Goal: Information Seeking & Learning: Learn about a topic

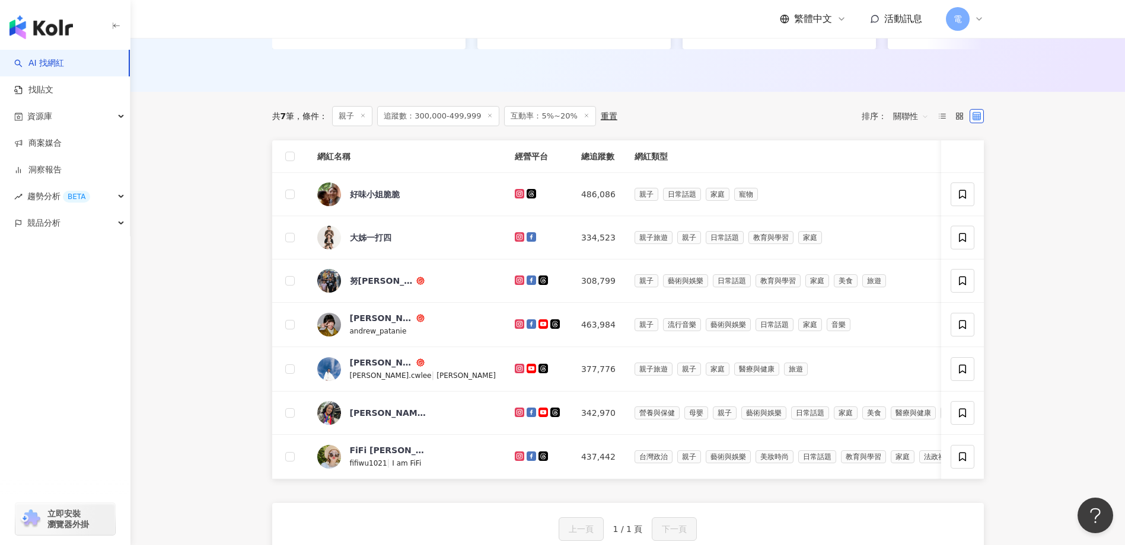
click at [601, 121] on div "重置" at bounding box center [609, 115] width 17 height 9
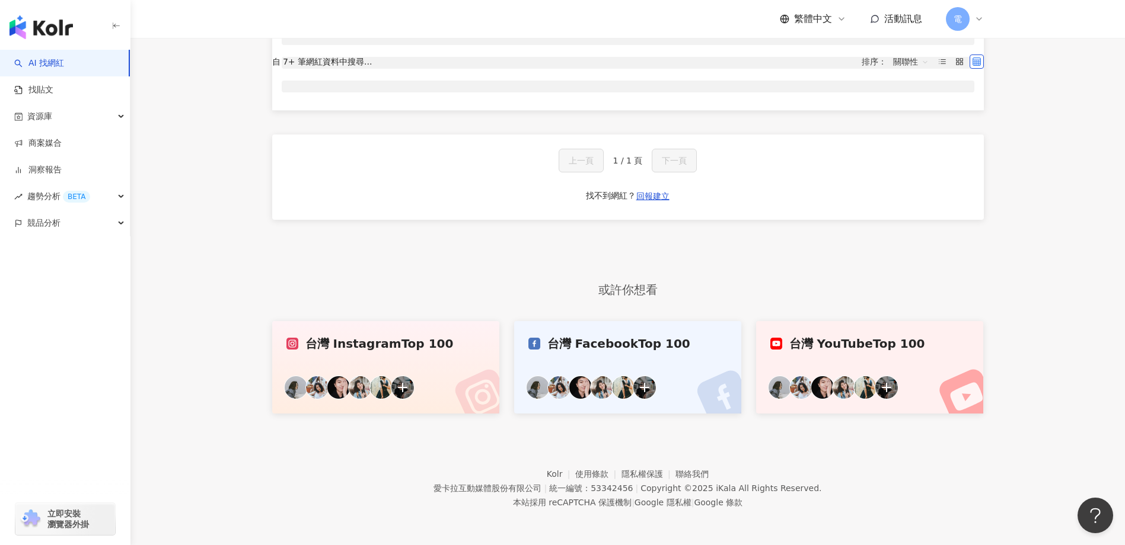
type input "*"
type input "*******"
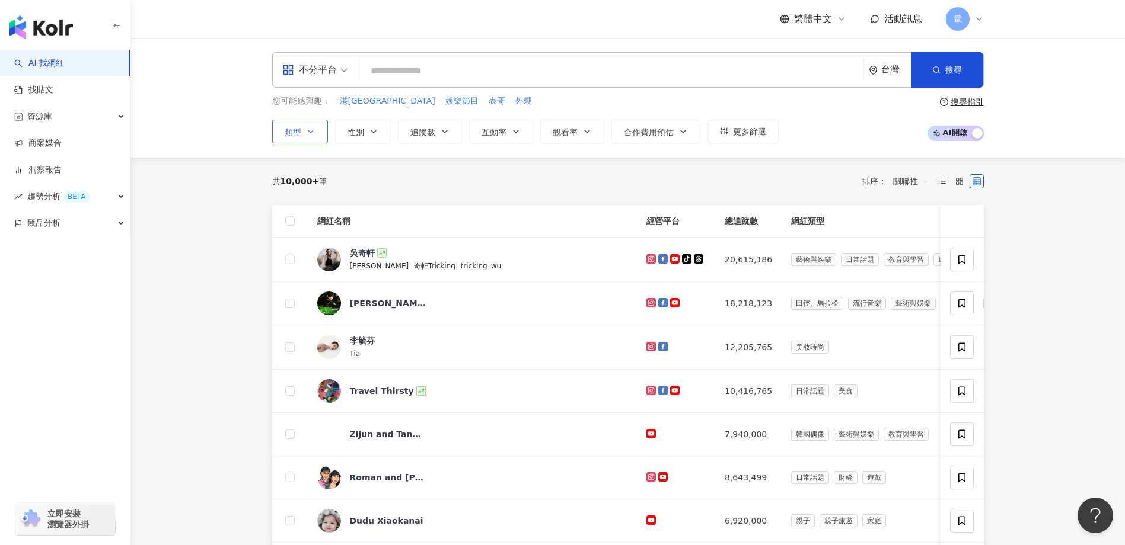
click at [312, 129] on icon "button" at bounding box center [310, 131] width 9 height 9
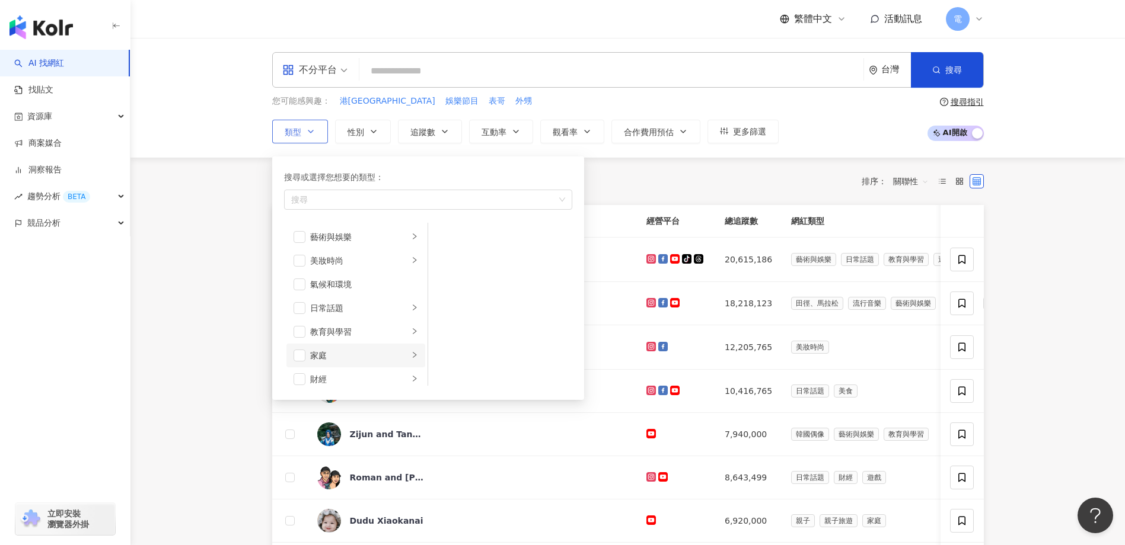
click at [344, 356] on div "家庭" at bounding box center [359, 355] width 98 height 13
click at [457, 264] on div "親子" at bounding box center [508, 260] width 108 height 13
click at [683, 157] on div "不分平台 台灣 搜尋 您可能感興趣： 港台小肥 娛樂節目 表哥 外甥 類型 搜尋或選擇您想要的類型： 親子 藝術與娛樂 美妝時尚 氣候和環境 日常話題 教育與…" at bounding box center [627, 98] width 994 height 120
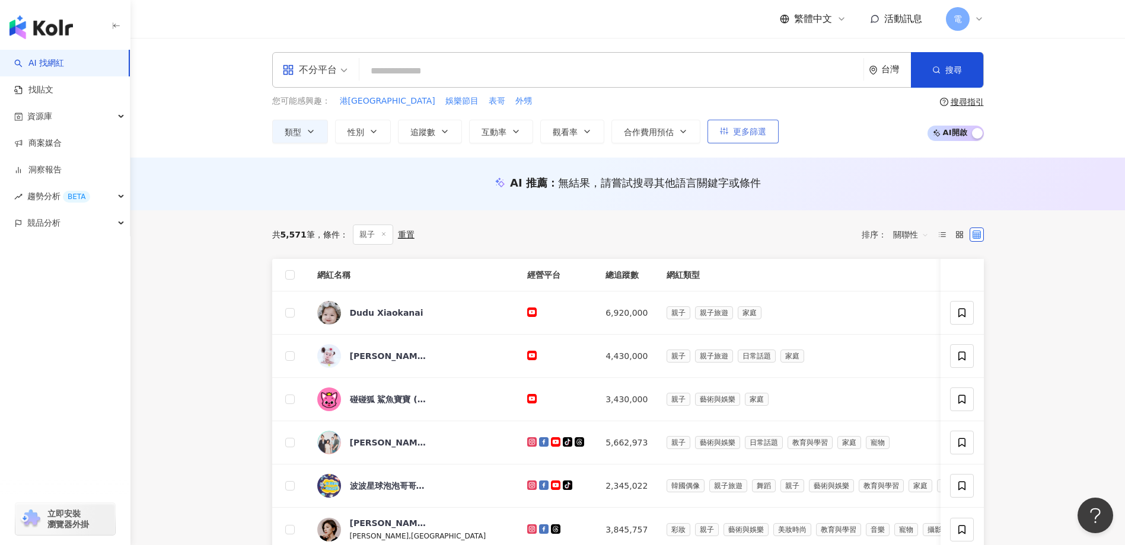
click at [742, 125] on button "更多篩選" at bounding box center [742, 132] width 71 height 24
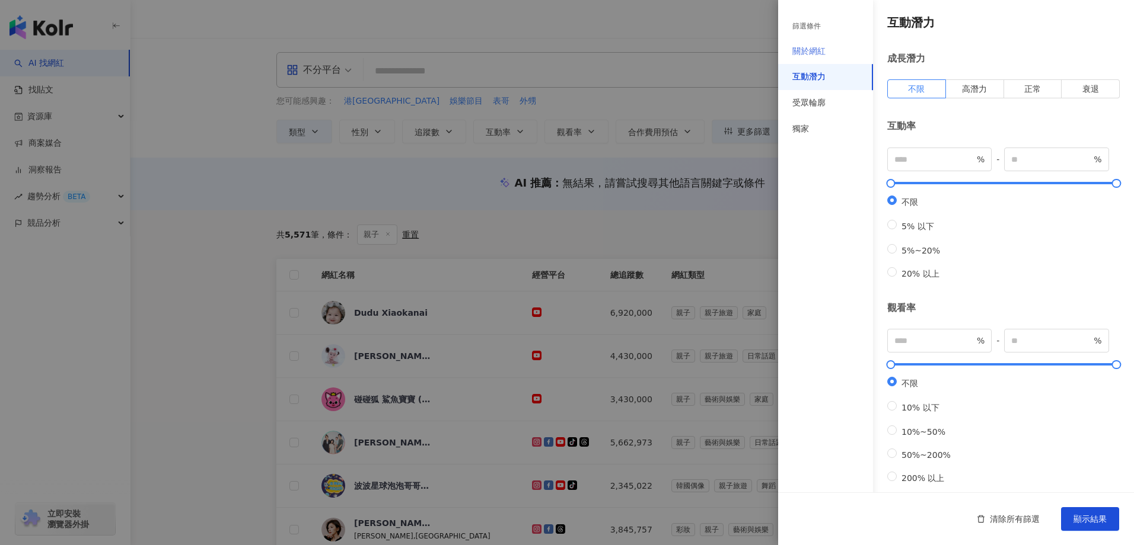
click at [825, 54] on div "關於網紅" at bounding box center [825, 52] width 95 height 26
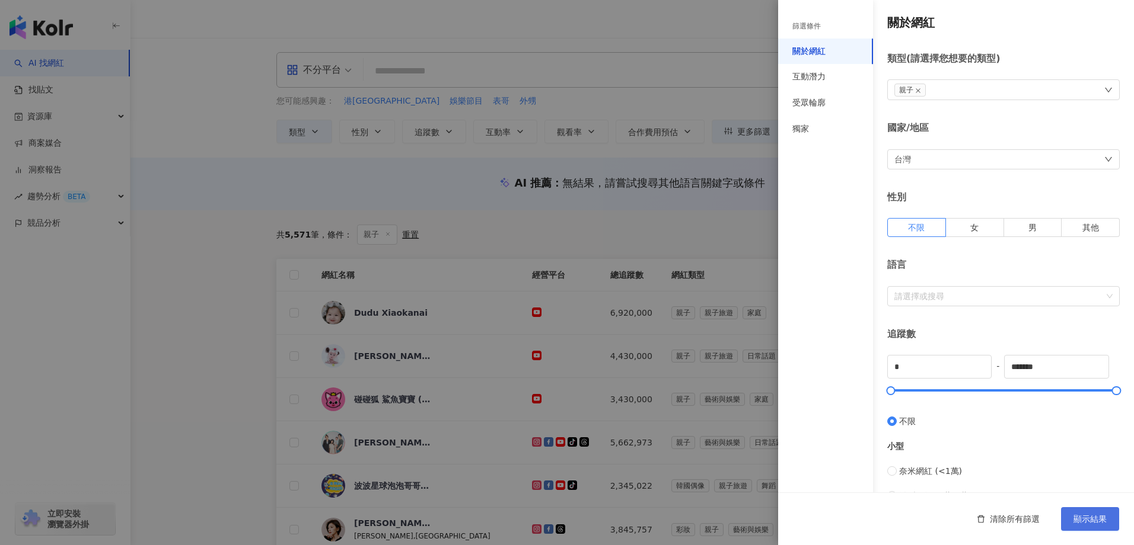
click at [1088, 517] on span "顯示結果" at bounding box center [1089, 519] width 33 height 9
